Goal: Transaction & Acquisition: Subscribe to service/newsletter

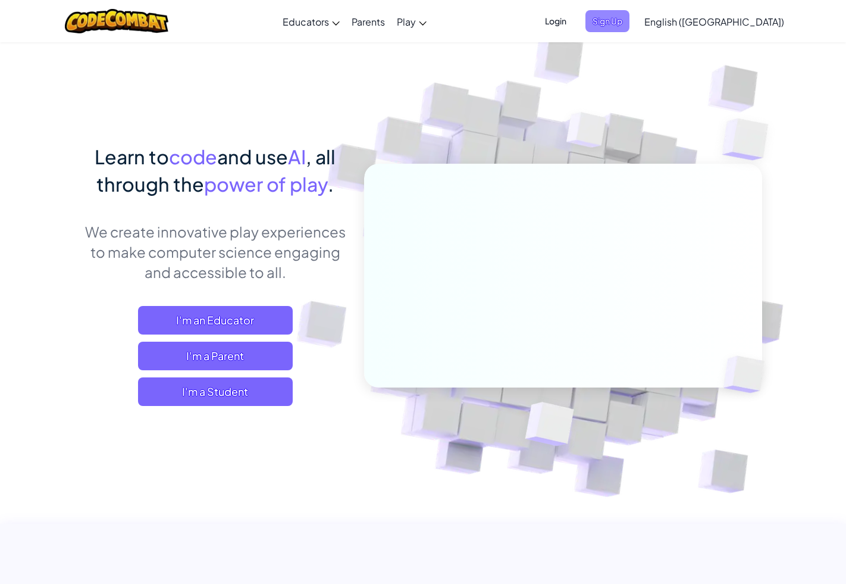
click at [630, 24] on span "Sign Up" at bounding box center [608, 21] width 44 height 22
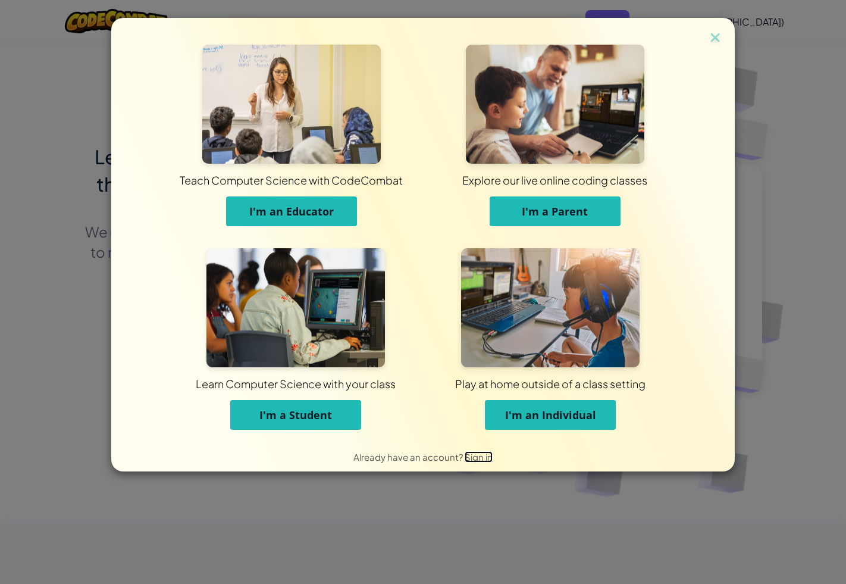
click at [475, 457] on span "Sign in" at bounding box center [479, 456] width 28 height 11
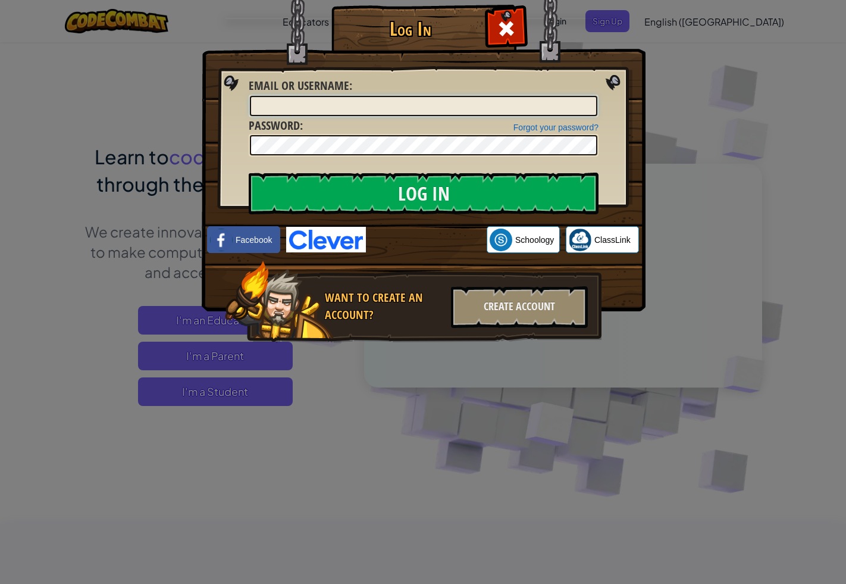
click at [489, 107] on input "Email or Username :" at bounding box center [423, 106] width 347 height 20
type input "remyll"
